Goal: Task Accomplishment & Management: Use online tool/utility

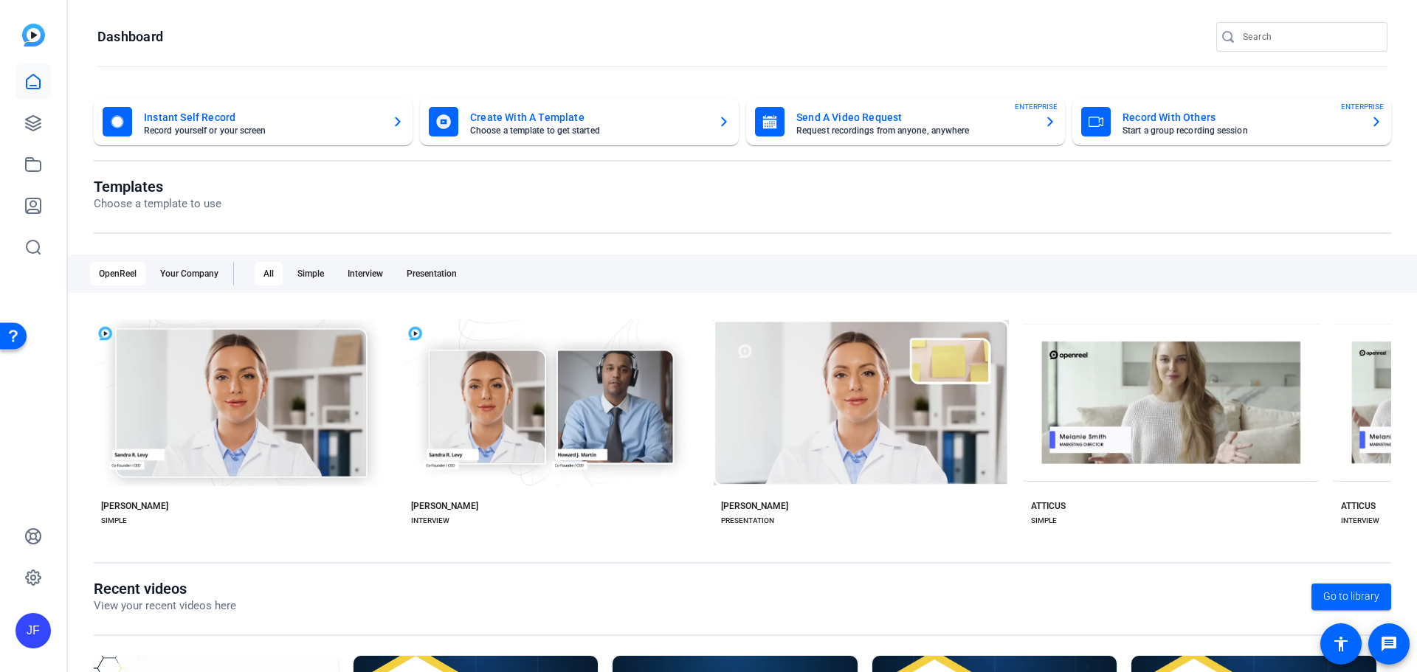
click at [860, 117] on mat-card-title "Send A Video Request" at bounding box center [914, 118] width 236 height 18
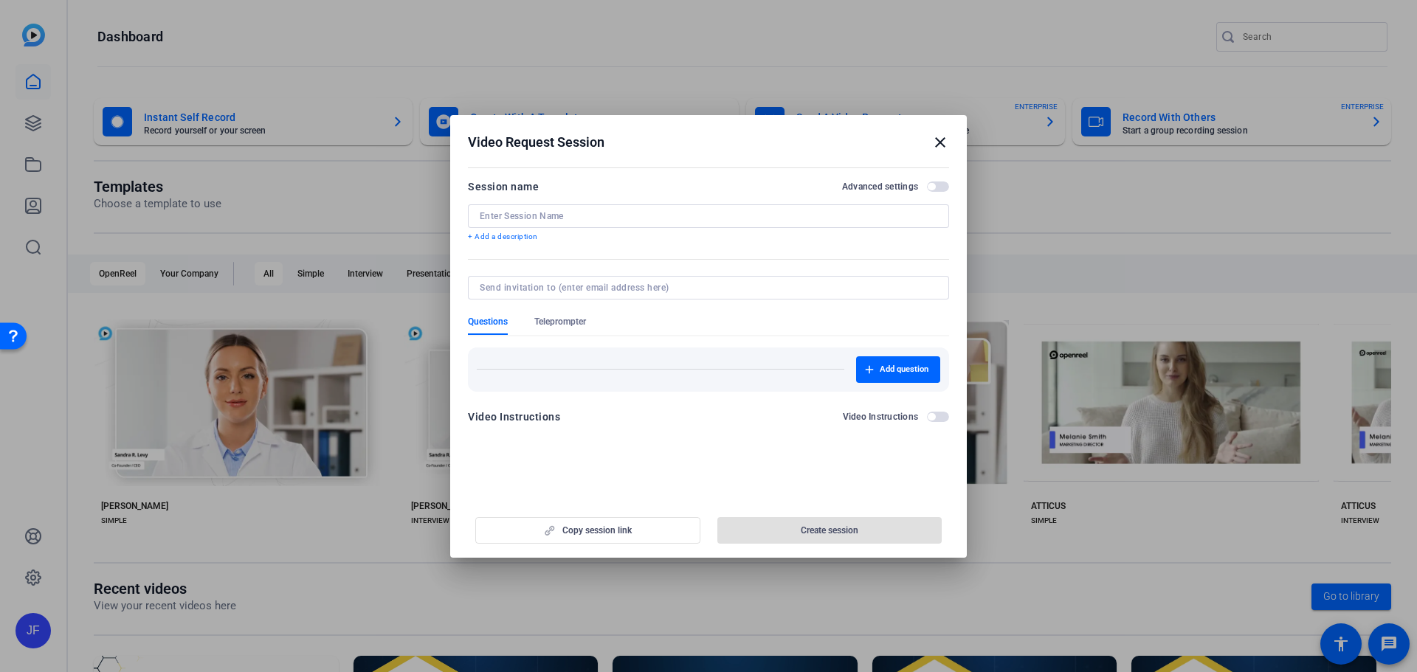
click at [588, 221] on input at bounding box center [709, 216] width 458 height 12
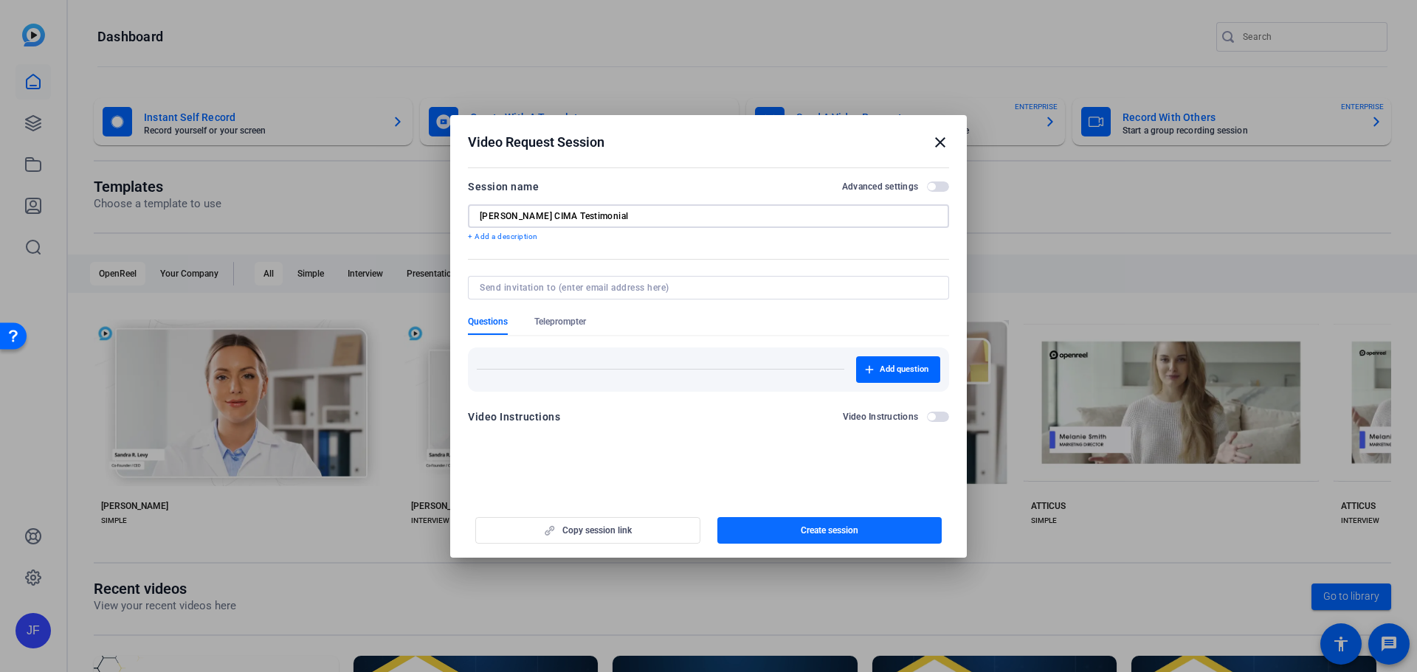
type input "[PERSON_NAME] CIMA Testimonial"
click at [875, 537] on span "button" at bounding box center [829, 530] width 225 height 35
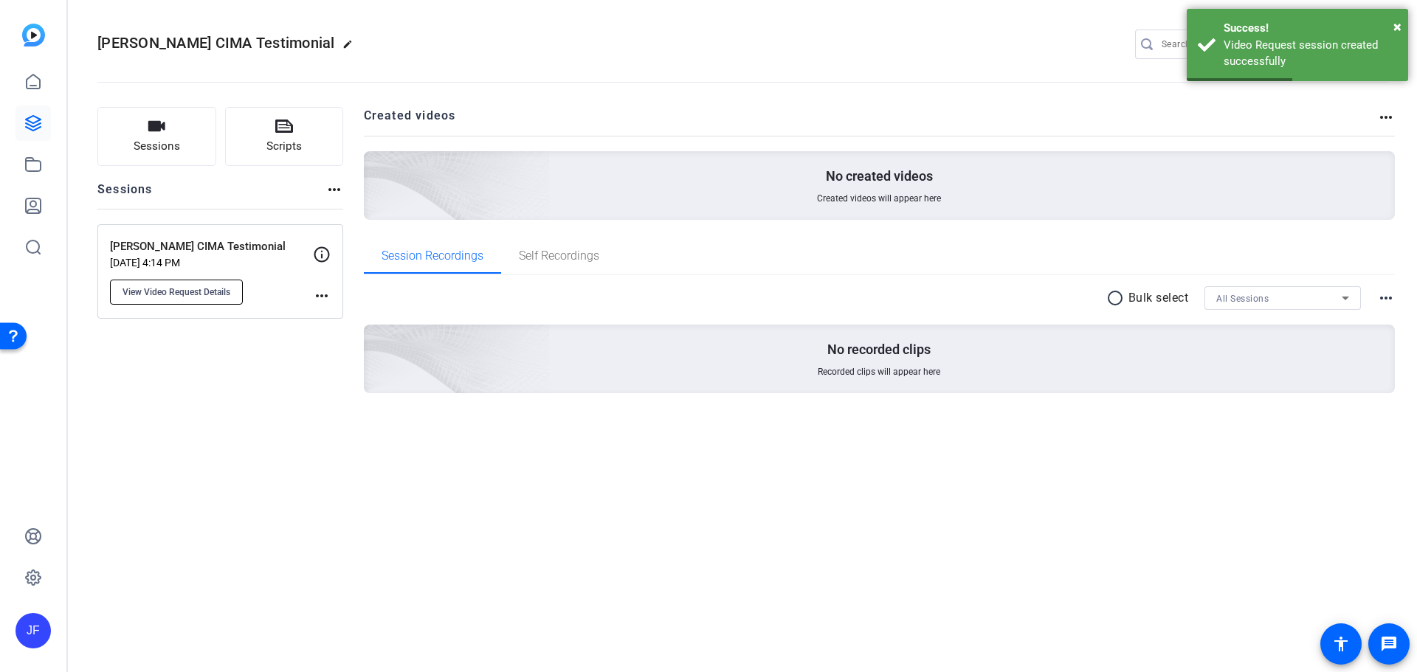
click at [170, 287] on span "View Video Request Details" at bounding box center [177, 292] width 108 height 12
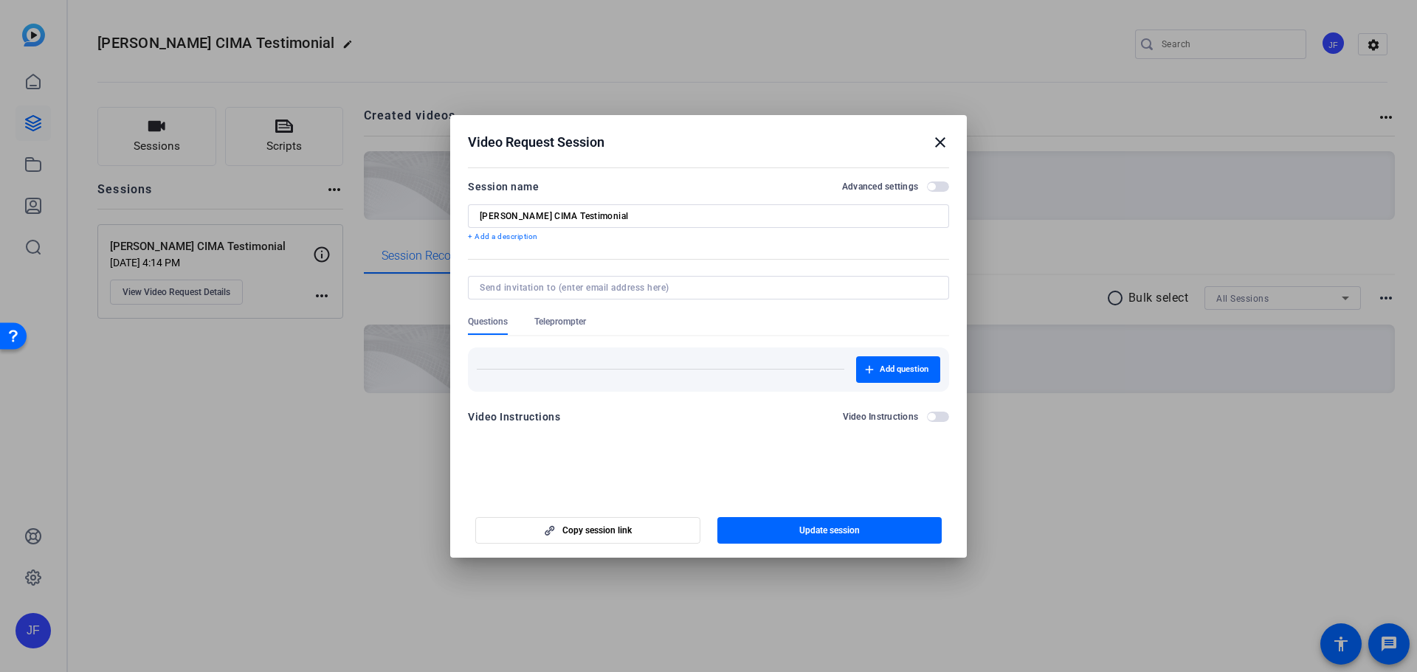
click at [554, 320] on span "Teleprompter" at bounding box center [560, 322] width 52 height 12
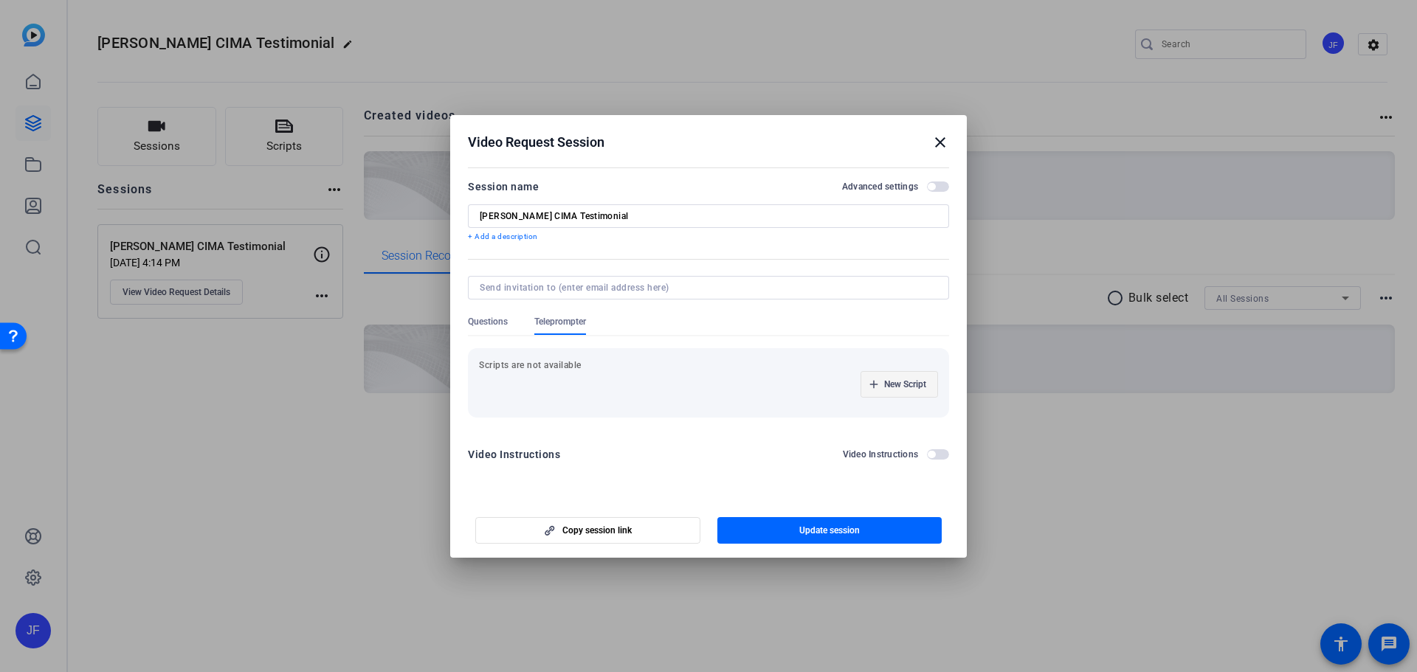
click at [878, 391] on span "button" at bounding box center [899, 384] width 76 height 35
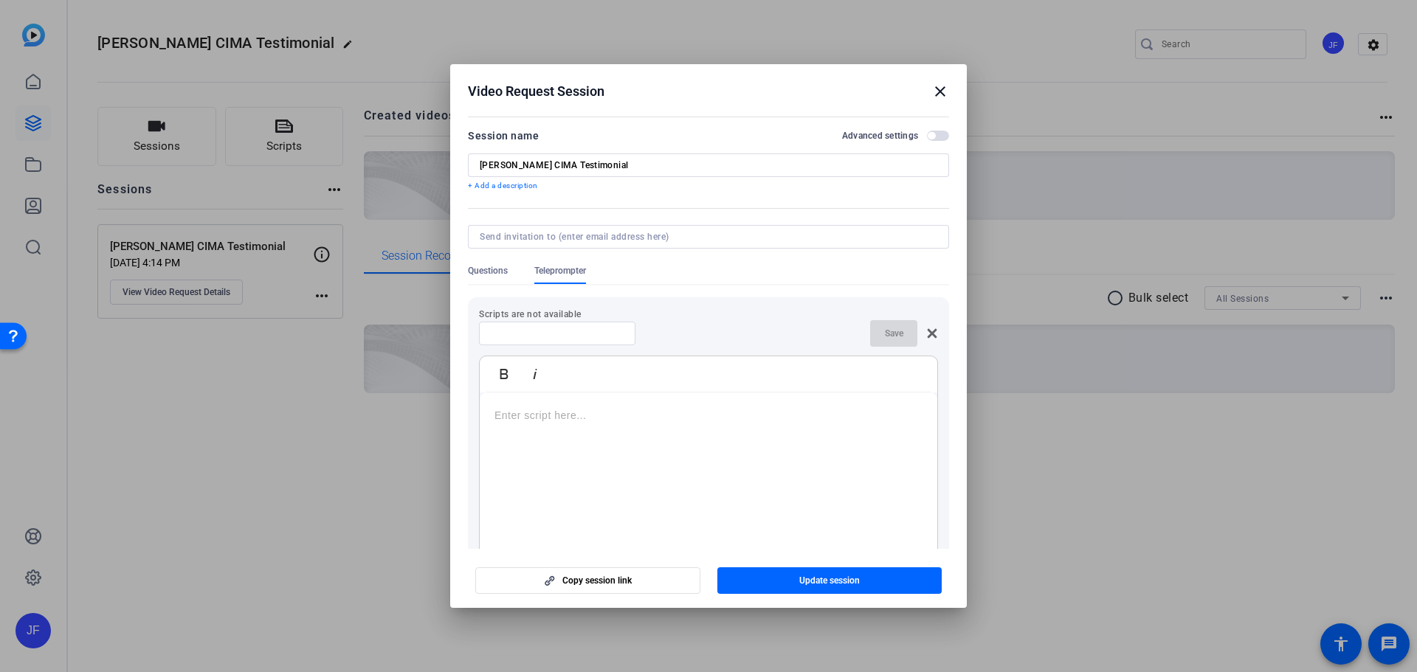
click at [565, 338] on input at bounding box center [557, 334] width 133 height 12
type input "Script"
click at [547, 407] on p at bounding box center [709, 415] width 428 height 16
click at [881, 340] on span "button" at bounding box center [893, 333] width 47 height 35
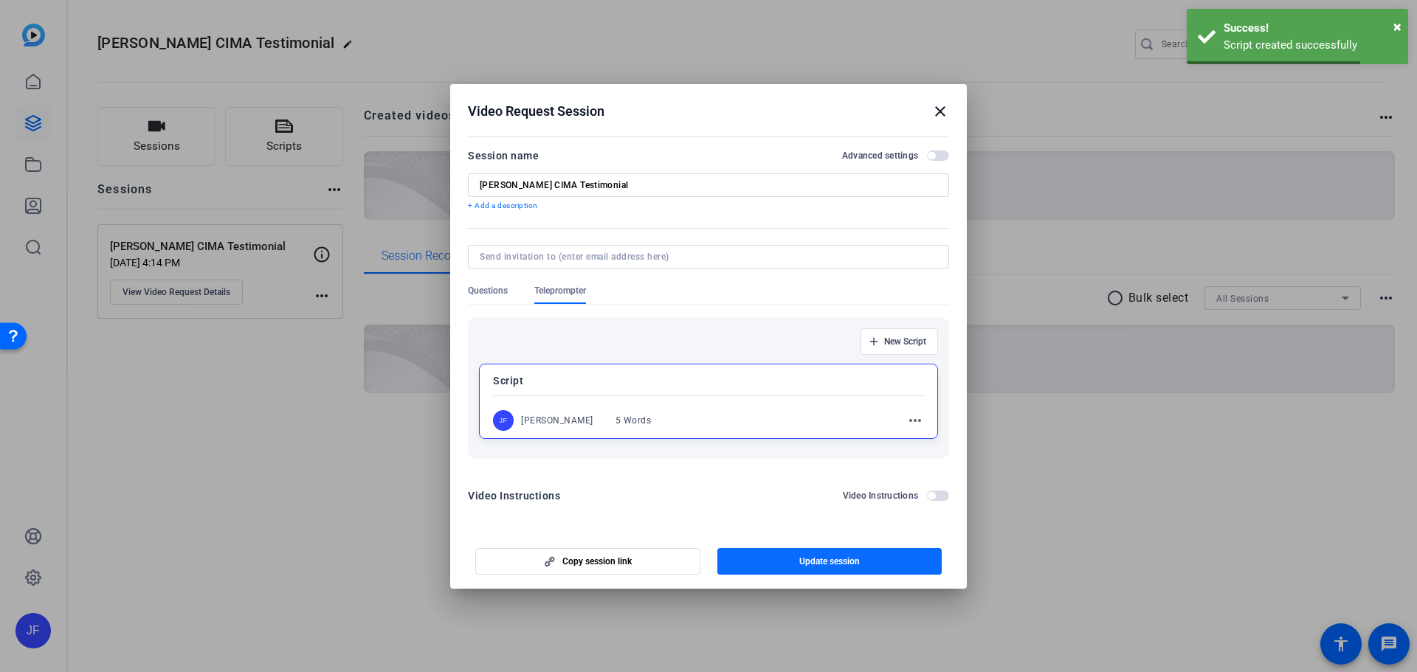
click at [847, 559] on span "Update session" at bounding box center [829, 562] width 61 height 12
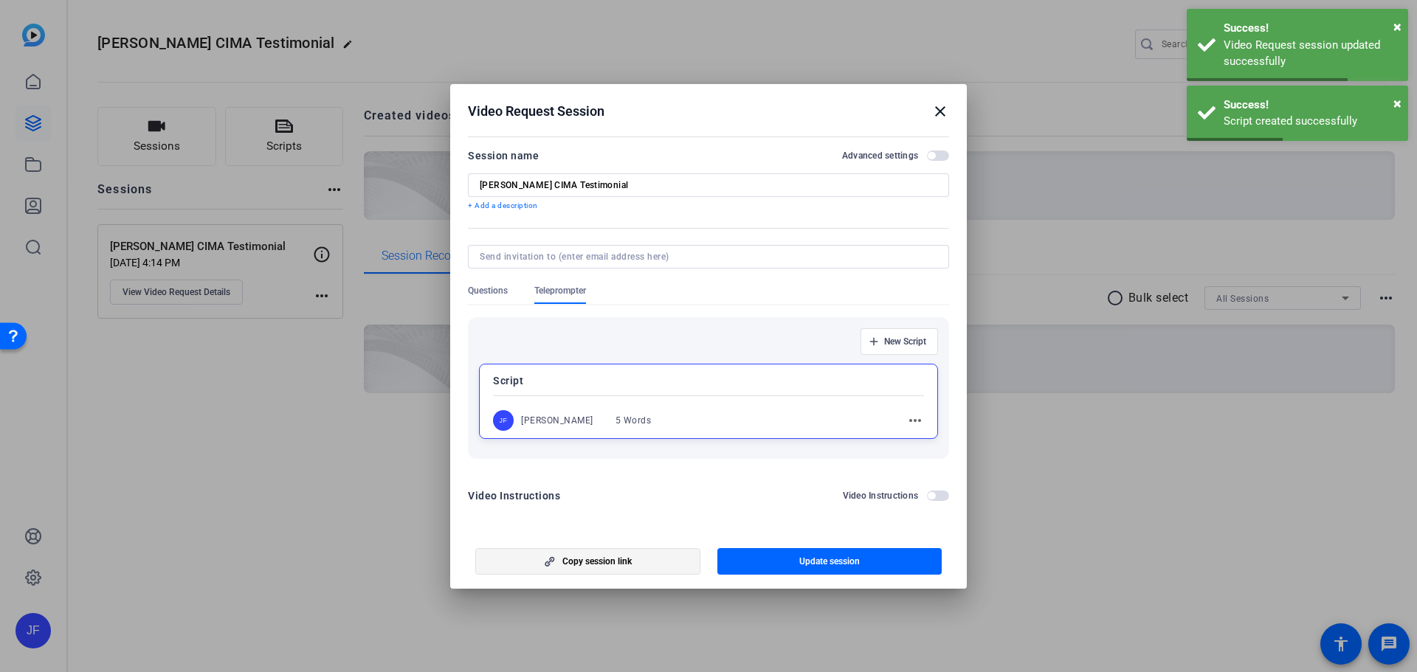
click at [592, 565] on span "Copy session link" at bounding box center [596, 562] width 69 height 12
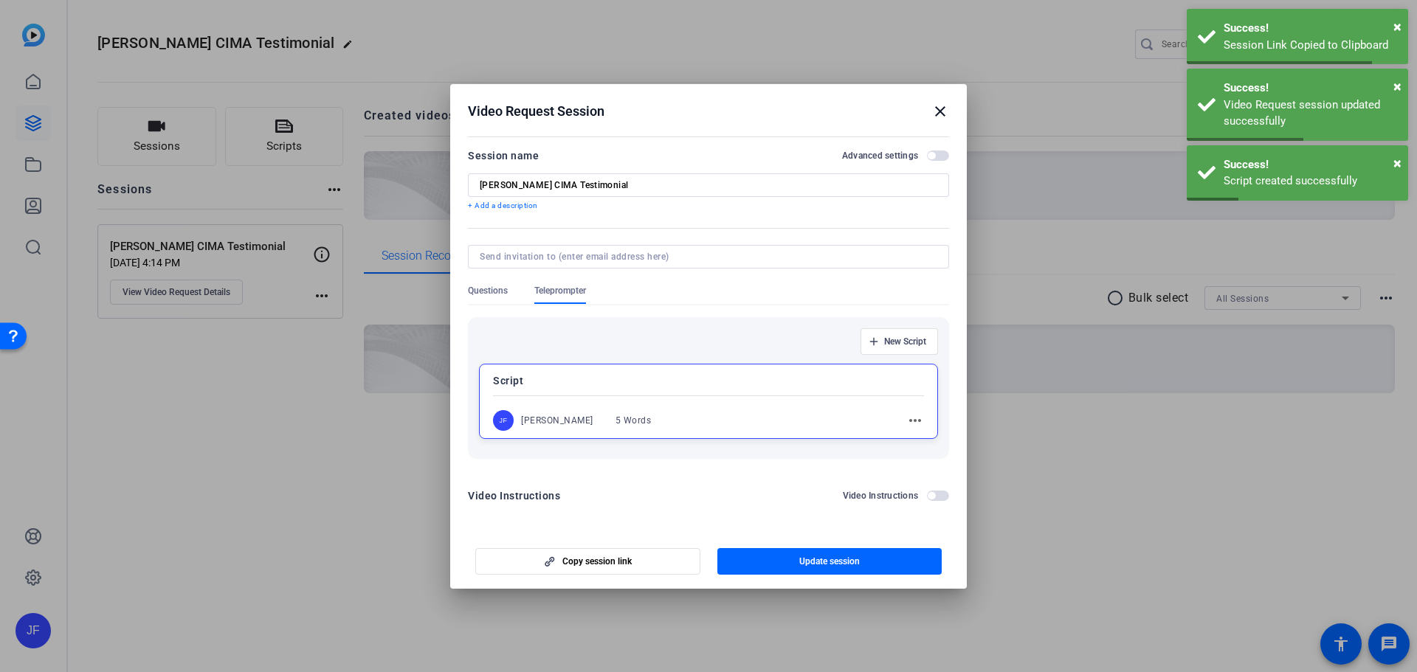
click at [940, 114] on mat-icon "close" at bounding box center [940, 112] width 18 height 18
